Goal: Use online tool/utility: Utilize a website feature to perform a specific function

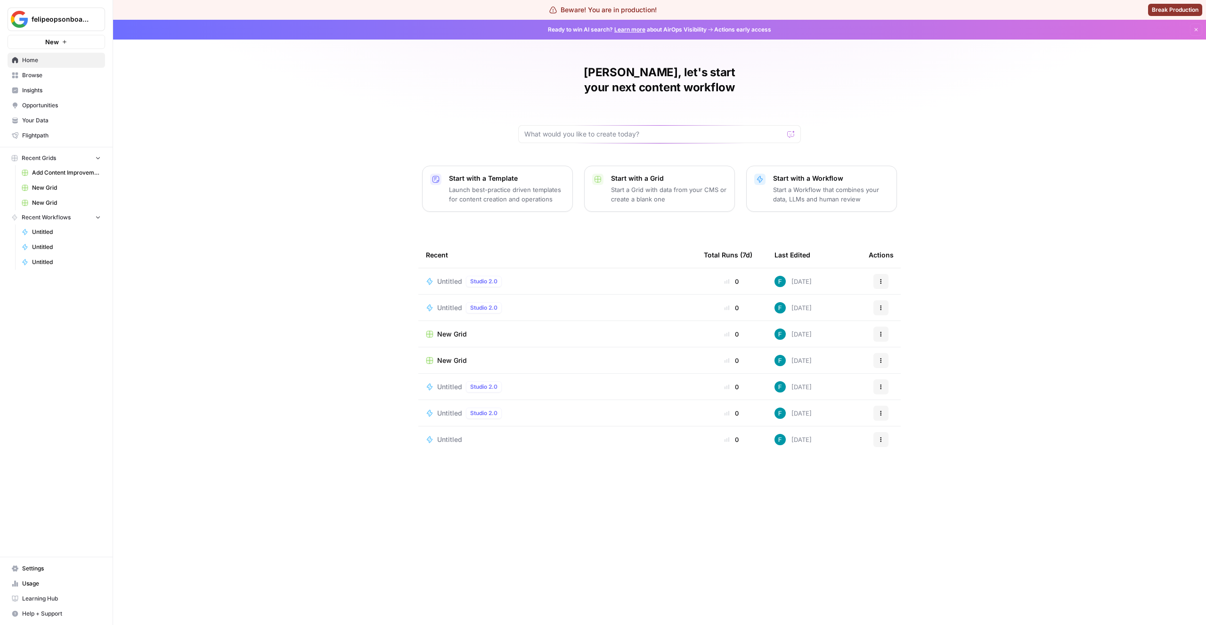
click at [416, 80] on div "[PERSON_NAME], let's start your next content workflow Start with a Template Lau…" at bounding box center [659, 323] width 1093 height 606
click at [246, 115] on div "[PERSON_NAME], let's start your next content workflow Start with a Template Lau…" at bounding box center [659, 323] width 1093 height 606
click at [444, 277] on td "Untitled Studio 2.0" at bounding box center [557, 281] width 278 height 26
click at [442, 273] on td "Untitled Studio 2.0" at bounding box center [557, 281] width 278 height 26
click at [439, 277] on span "Untitled" at bounding box center [449, 281] width 25 height 9
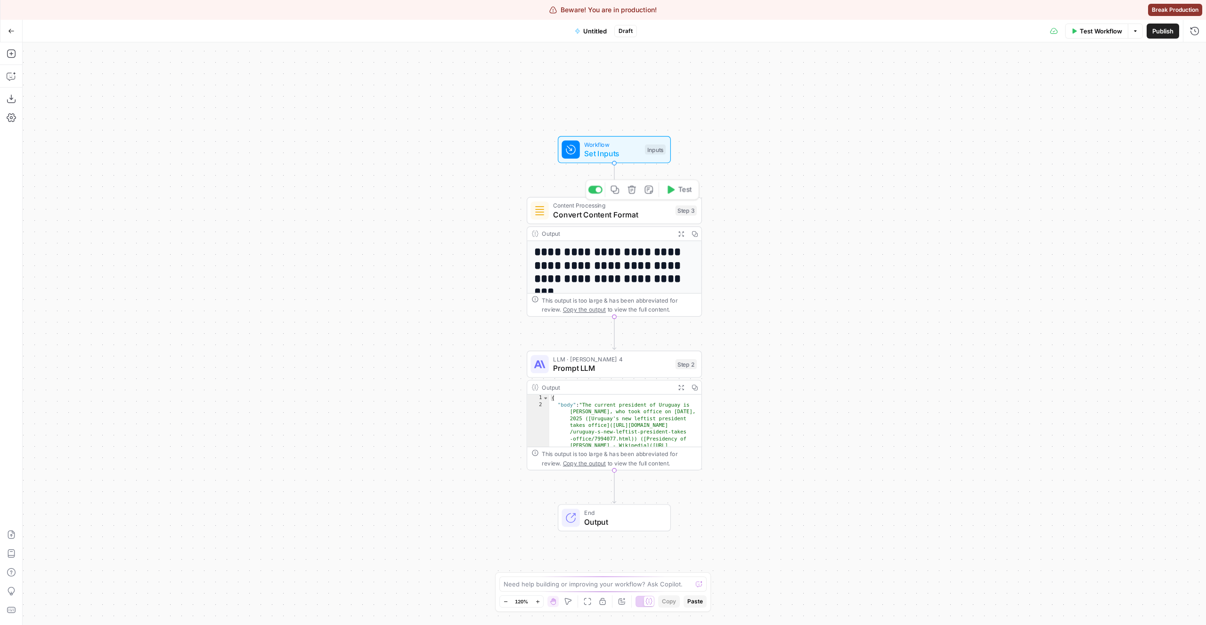
click at [574, 207] on span "Content Processing" at bounding box center [612, 205] width 118 height 9
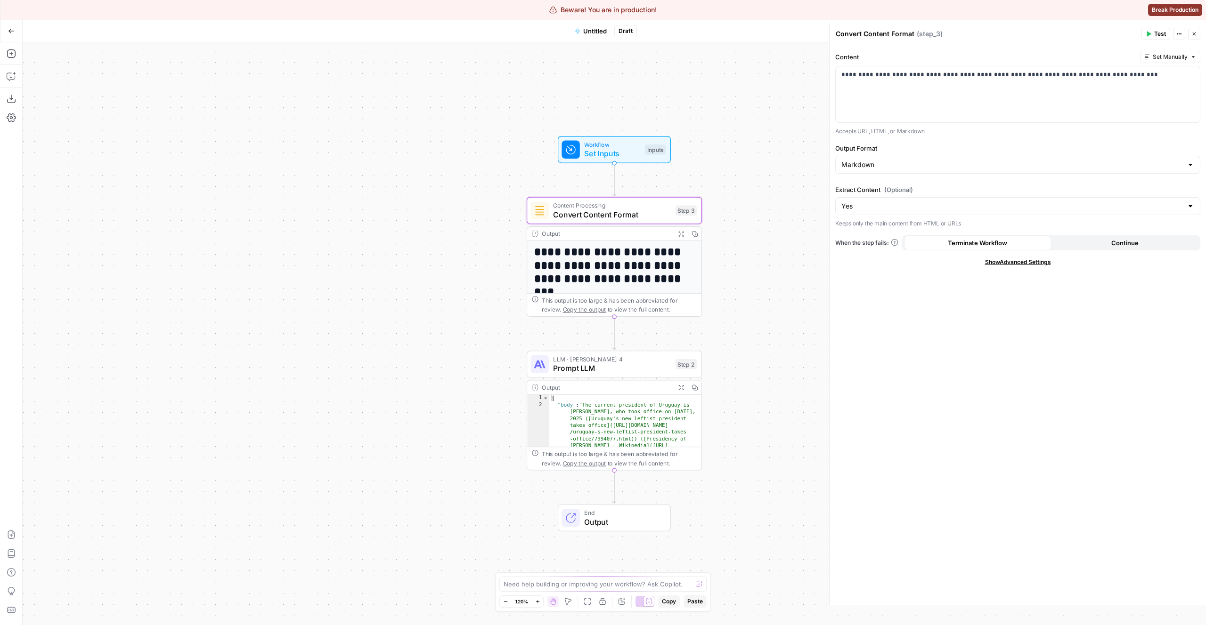
click at [788, 230] on div "**********" at bounding box center [614, 333] width 1183 height 583
click at [585, 214] on span "Convert Content Format" at bounding box center [611, 214] width 118 height 11
